Goal: Transaction & Acquisition: Purchase product/service

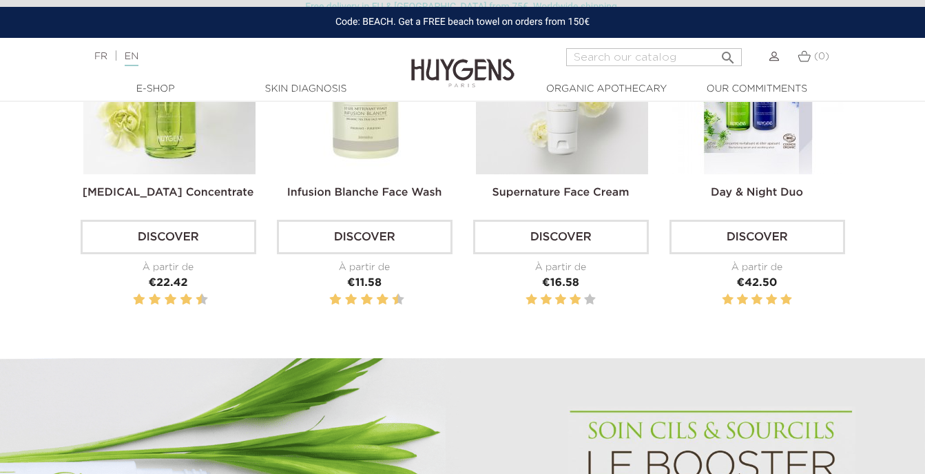
scroll to position [551, 0]
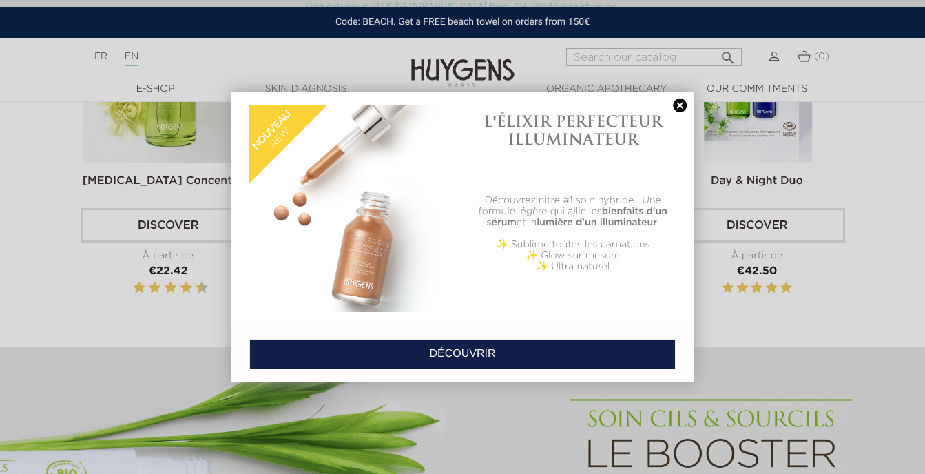
click at [682, 103] on link at bounding box center [679, 105] width 19 height 14
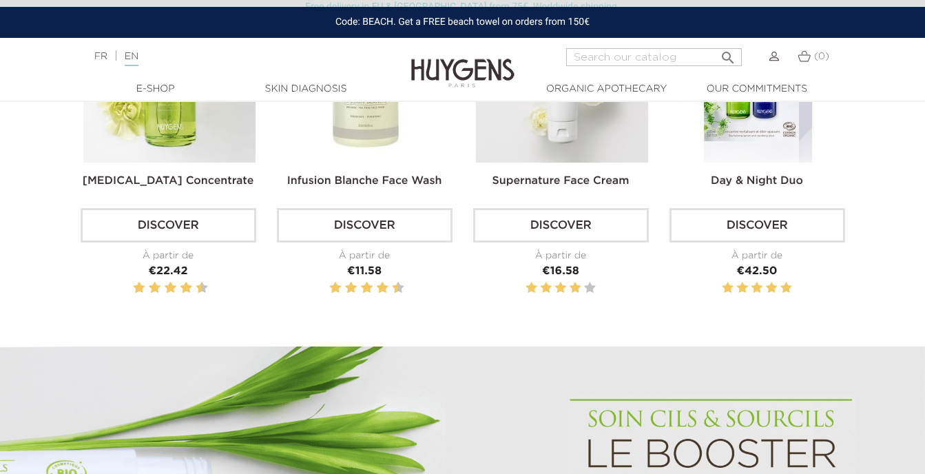
click at [321, 229] on link "Discover" at bounding box center [365, 225] width 176 height 34
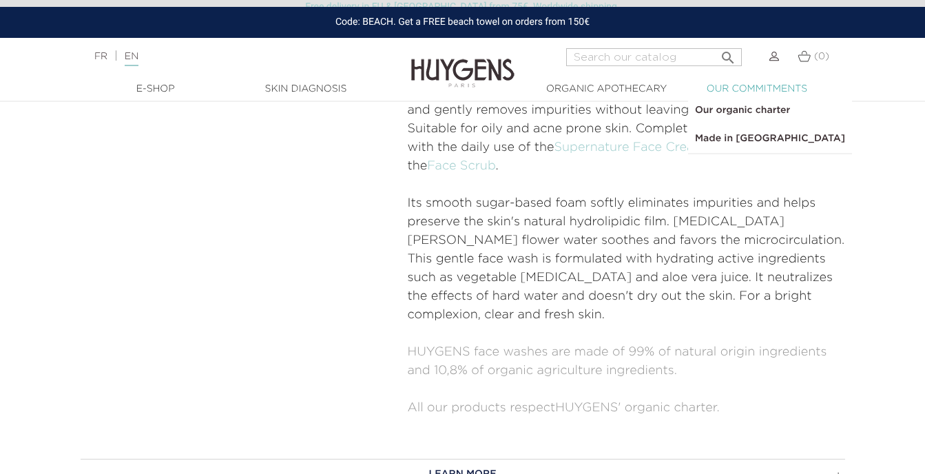
scroll to position [551, 0]
